Goal: Task Accomplishment & Management: Complete application form

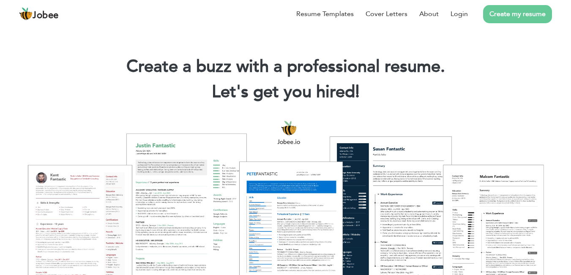
click at [525, 20] on link "Create my resume" at bounding box center [517, 14] width 69 height 18
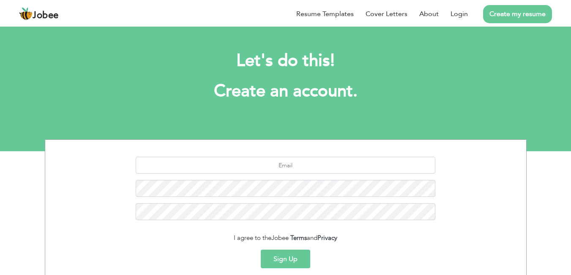
click at [294, 262] on button "Sign Up" at bounding box center [285, 259] width 49 height 19
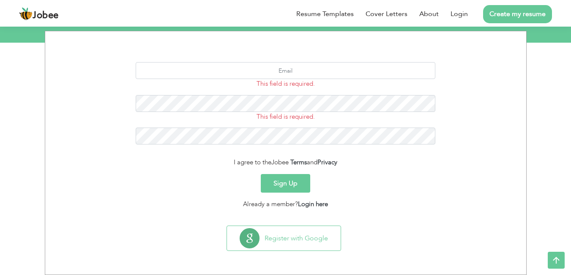
scroll to position [109, 0]
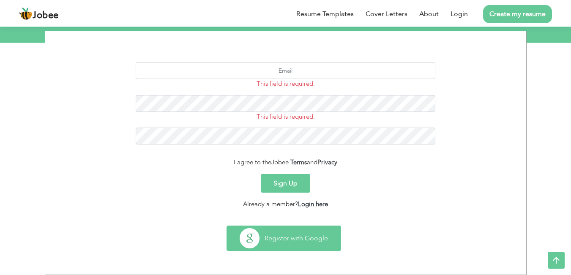
click at [288, 245] on button "Register with Google" at bounding box center [284, 238] width 114 height 25
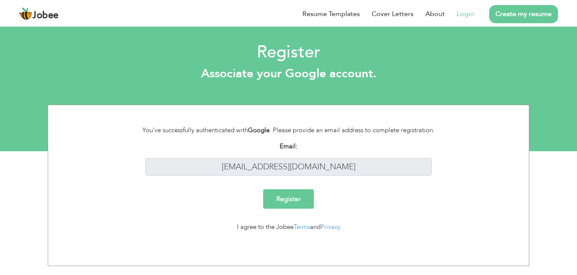
click at [281, 193] on input "Register" at bounding box center [288, 198] width 51 height 19
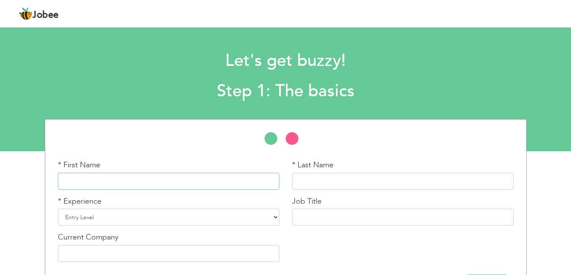
click at [162, 178] on input "text" at bounding box center [168, 181] width 221 height 17
type input "Uzma"
type input "Hameed"
click at [135, 217] on select "Entry Level Less than 1 Year 1 Year 2 Years 3 Years 4 Years 5 Years 6 Years 7 Y…" at bounding box center [168, 217] width 221 height 17
click at [58, 209] on select "Entry Level Less than 1 Year 1 Year 2 Years 3 Years 4 Years 5 Years 6 Years 7 Y…" at bounding box center [168, 217] width 221 height 17
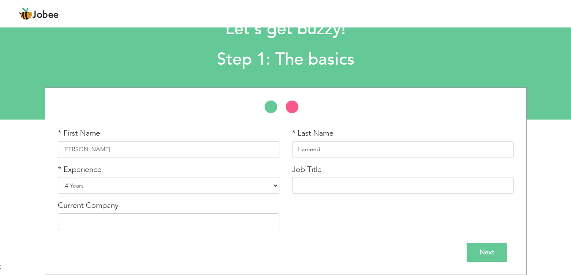
scroll to position [31, 0]
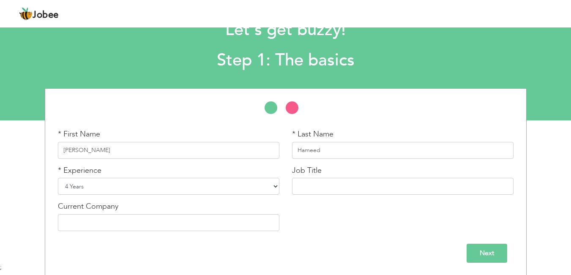
click at [261, 190] on select "Entry Level Less than 1 Year 1 Year 2 Years 3 Years 4 Years 5 Years 6 Years 7 Y…" at bounding box center [168, 186] width 221 height 17
select select "4"
click at [58, 178] on select "Entry Level Less than 1 Year 1 Year 2 Years 3 Years 4 Years 5 Years 6 Years 7 Y…" at bounding box center [168, 186] width 221 height 17
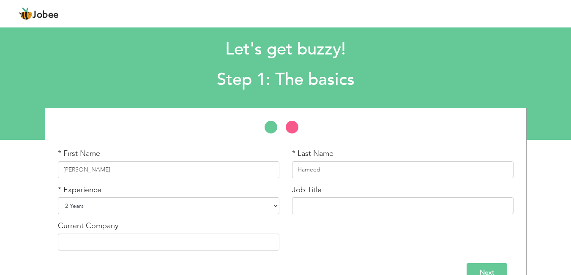
scroll to position [32, 0]
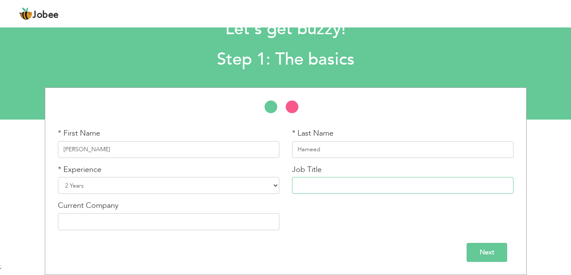
click at [324, 191] on input "text" at bounding box center [402, 185] width 221 height 17
type input "D"
paste input "Database Administrator(DBA)"
type input "Database Administrator"
click at [237, 221] on input "text" at bounding box center [168, 221] width 221 height 17
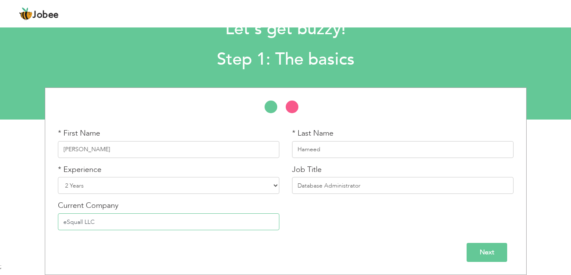
type input "eSquall LLC"
click at [484, 257] on input "Next" at bounding box center [486, 252] width 41 height 19
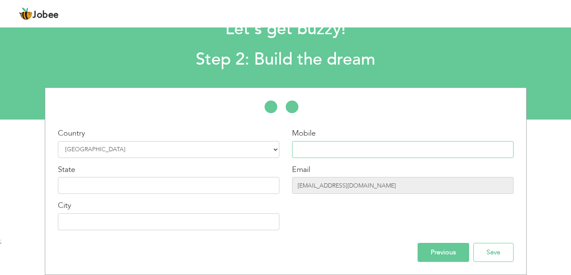
click at [336, 153] on input "text" at bounding box center [402, 149] width 221 height 17
type input "03114163611"
type input "Rawalpindi"
click at [208, 188] on input "text" at bounding box center [168, 185] width 221 height 17
type input "P"
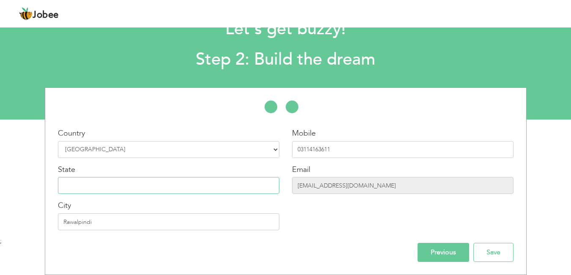
type input "P"
click at [500, 245] on input "Save" at bounding box center [493, 252] width 40 height 19
click at [497, 248] on input "Save" at bounding box center [493, 252] width 40 height 19
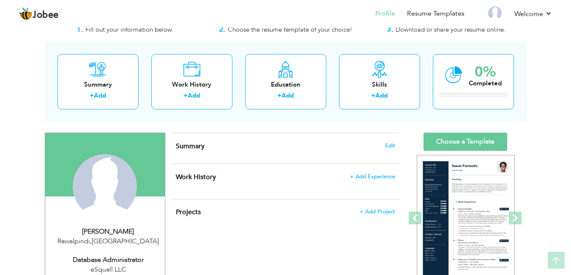
scroll to position [26, 0]
